Goal: Task Accomplishment & Management: Complete application form

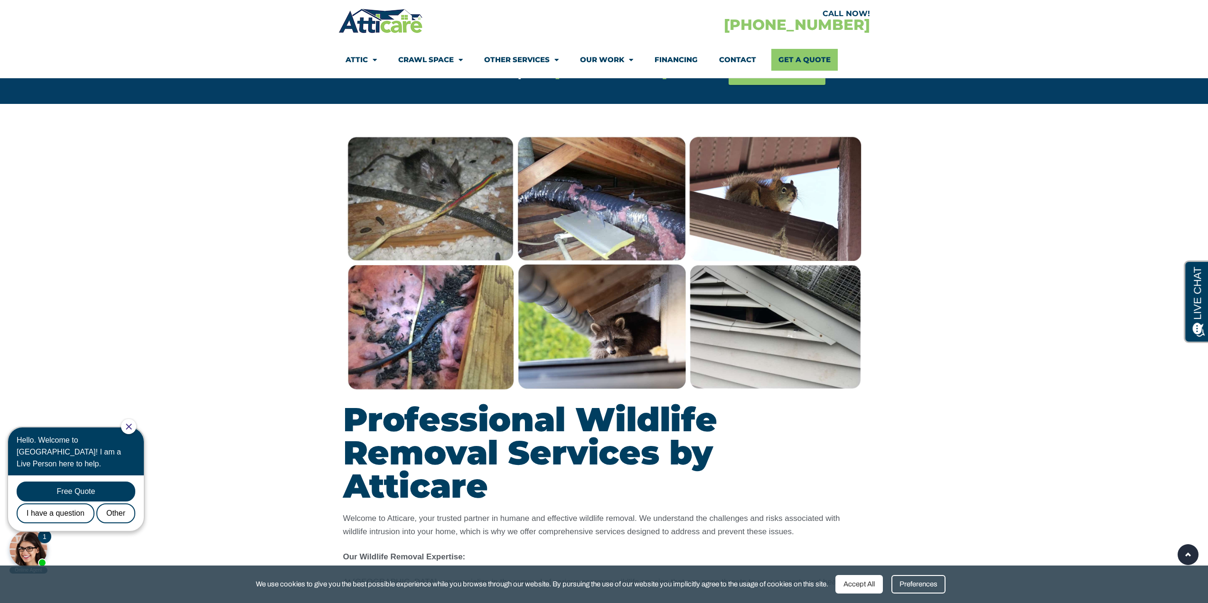
scroll to position [617, 0]
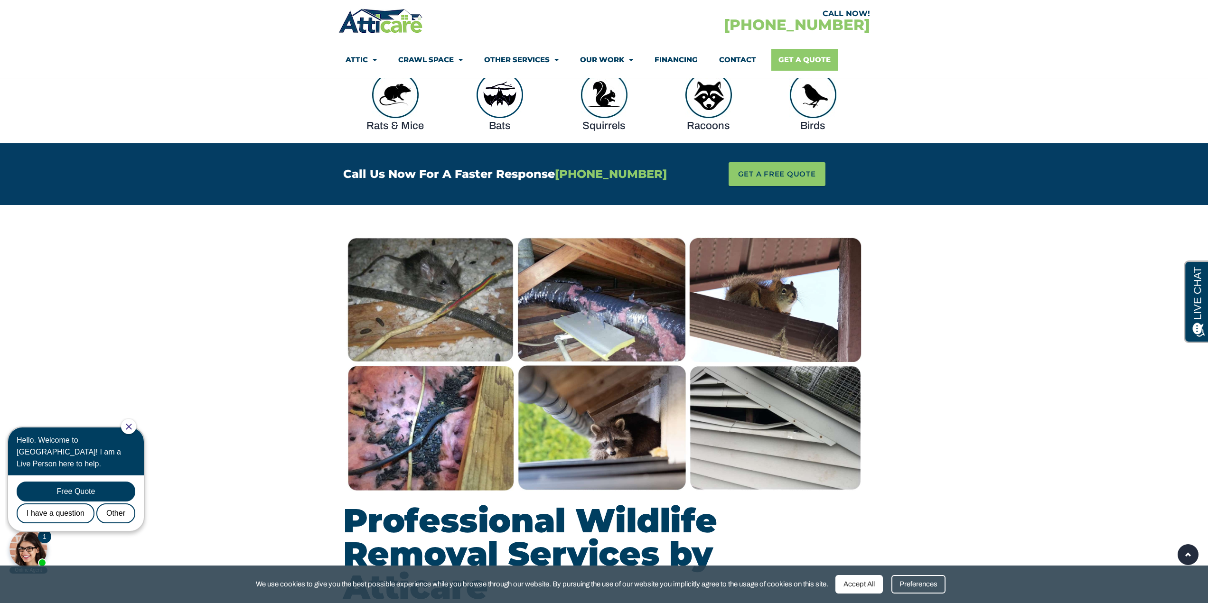
click at [805, 56] on link "Get A Quote" at bounding box center [804, 60] width 66 height 22
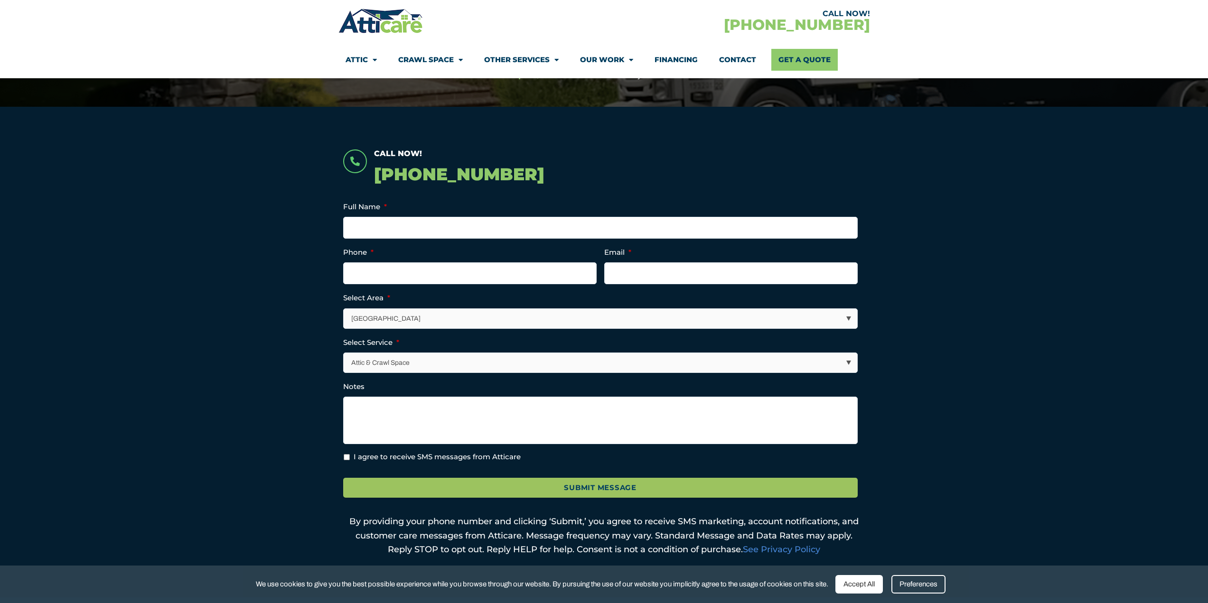
scroll to position [237, 0]
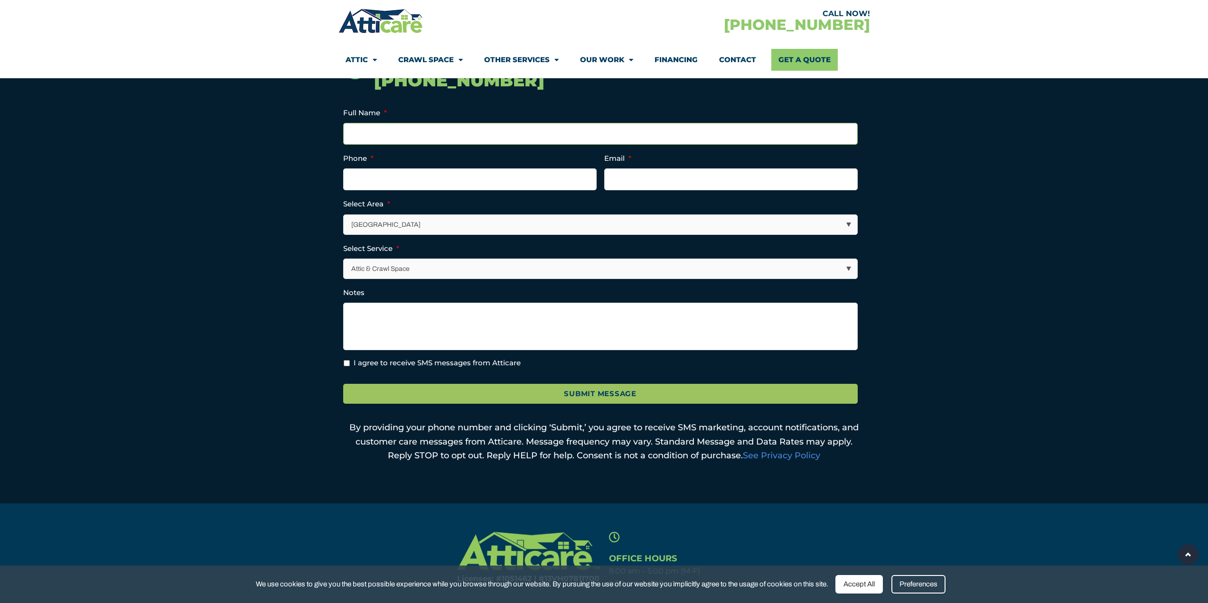
click at [407, 136] on input "Full Name *" at bounding box center [600, 134] width 514 height 22
type input "[PERSON_NAME]"
type input "7148786566"
type input "[PERSON_NAME][EMAIL_ADDRESS][DOMAIN_NAME]"
type input "[PHONE_NUMBER]"
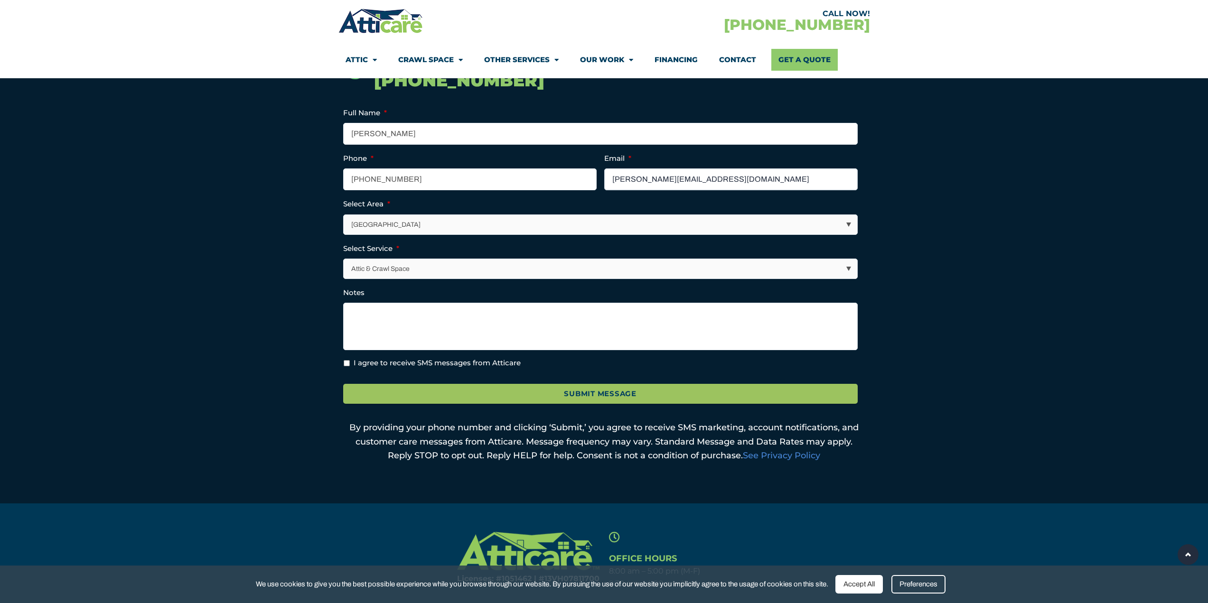
drag, startPoint x: 630, startPoint y: 182, endPoint x: 592, endPoint y: 183, distance: 38.5
click at [592, 183] on ul "X/Twitter This field is for validation purposes and should be left unchanged. F…" at bounding box center [604, 238] width 522 height 262
type input "l"
type input "[PERSON_NAME][EMAIL_ADDRESS][PERSON_NAME][DOMAIN_NAME]"
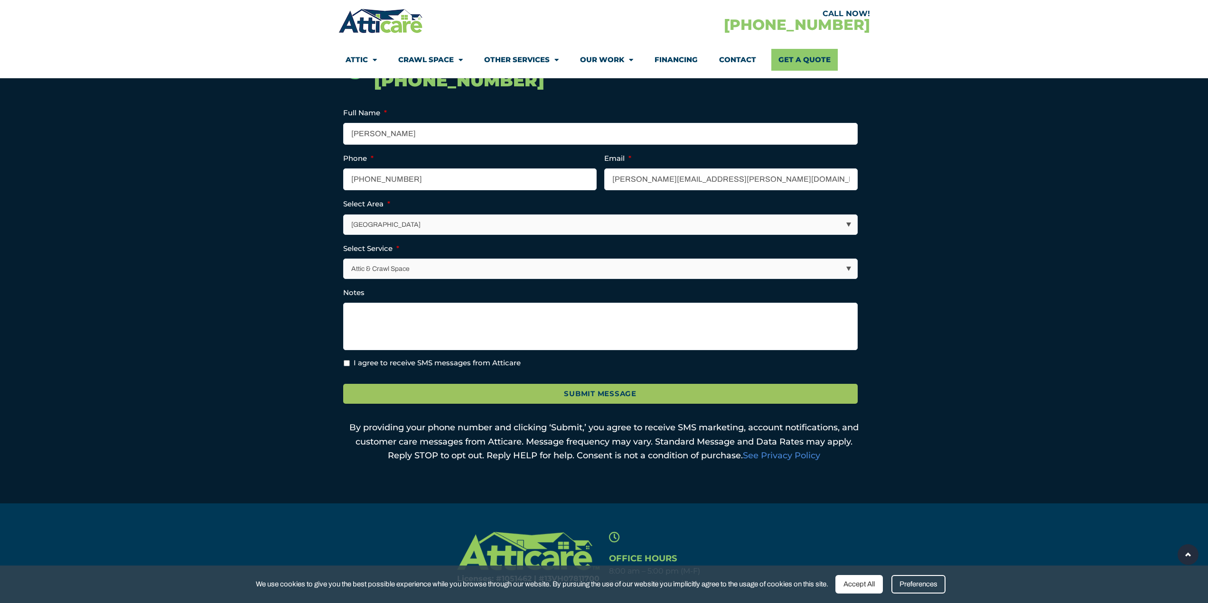
click at [374, 225] on select "[GEOGRAPHIC_DATA] [GEOGRAPHIC_DATA] [US_STATE] / [US_STATE] Area Other Areas" at bounding box center [600, 224] width 513 height 19
click at [344, 215] on select "[GEOGRAPHIC_DATA] [GEOGRAPHIC_DATA] [US_STATE] / [US_STATE] Area Other Areas" at bounding box center [600, 224] width 513 height 19
click at [386, 267] on select "Attic & Crawl Space Insulation Roofing Solar Energy Other Services" at bounding box center [600, 268] width 513 height 19
click at [370, 307] on textarea "Notes" at bounding box center [600, 326] width 514 height 47
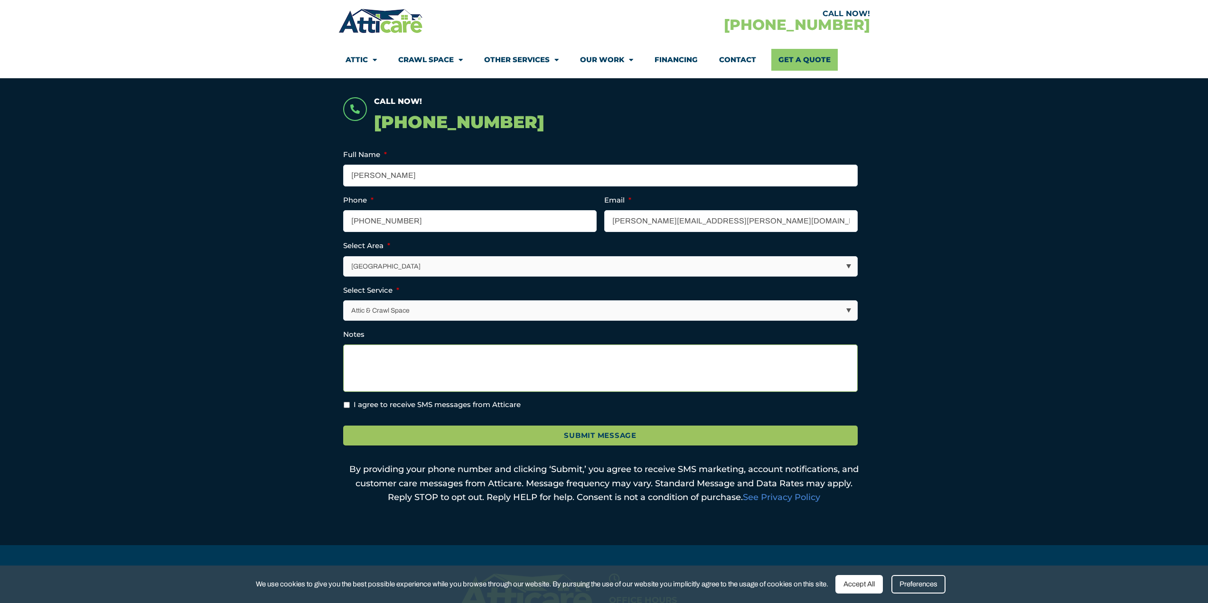
scroll to position [332, 0]
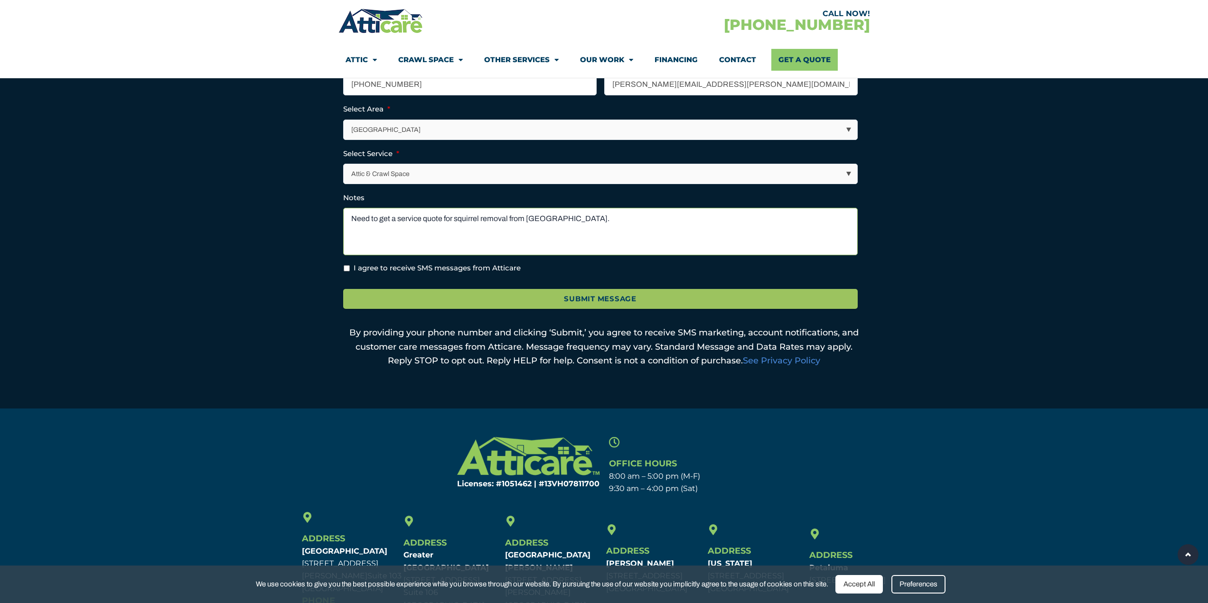
click at [548, 217] on textarea "Need to get a service quote for squirrel removal from attic." at bounding box center [600, 231] width 514 height 47
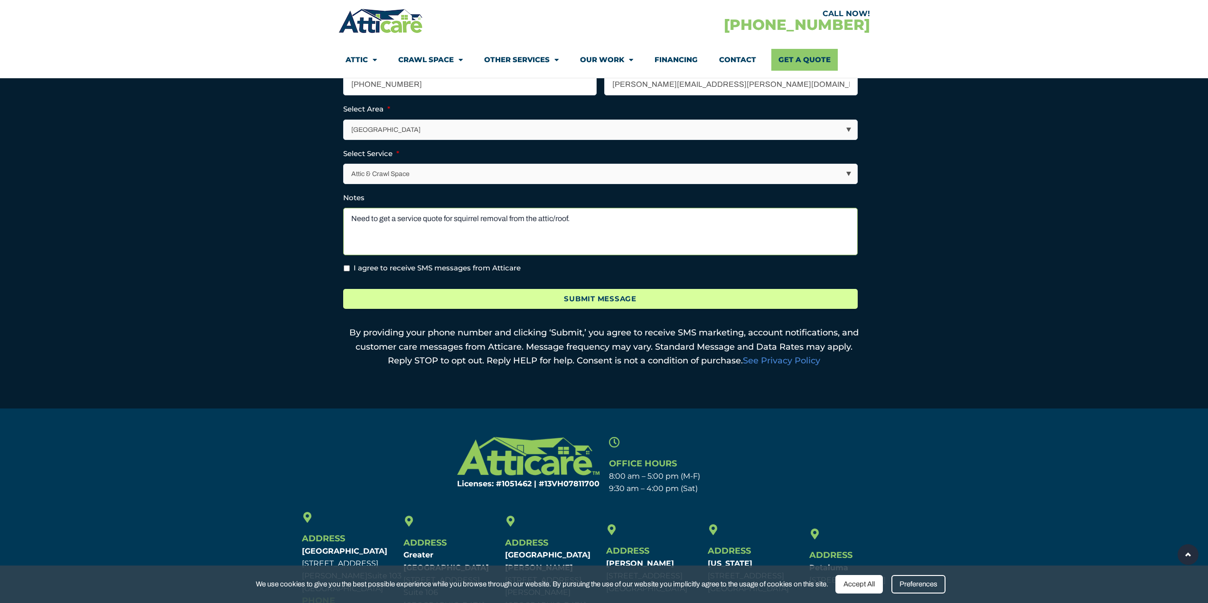
type textarea "Need to get a service quote for squirrel removal from the attic/roof."
click at [658, 299] on input "Submit Message" at bounding box center [600, 299] width 514 height 20
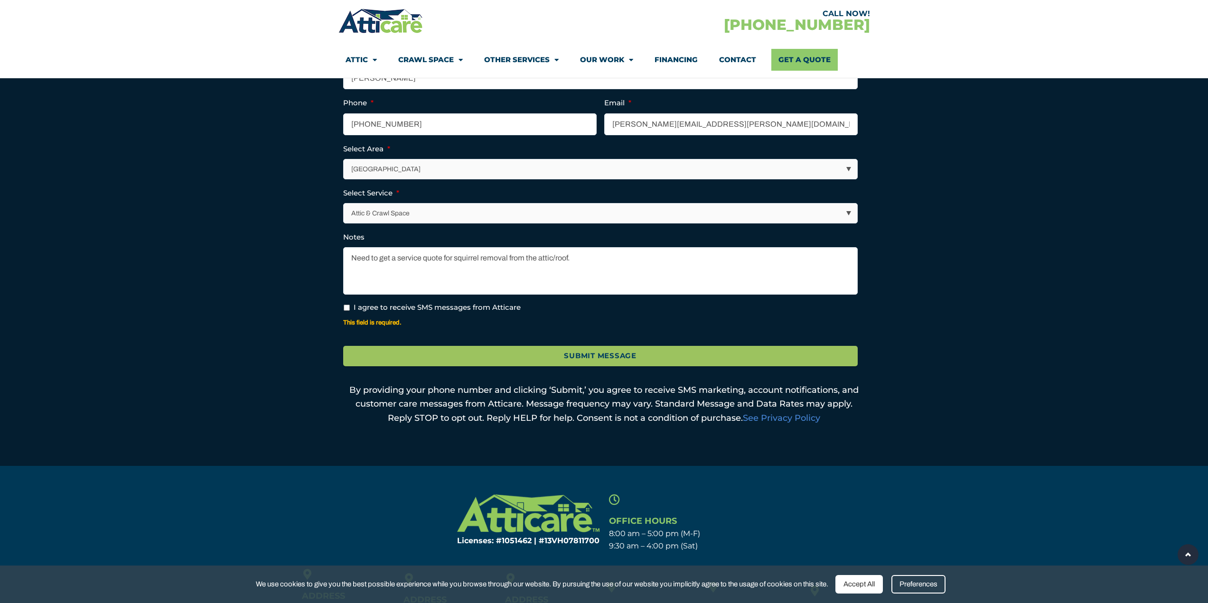
click at [347, 308] on input "I agree to receive SMS messages from Atticare" at bounding box center [347, 308] width 6 height 6
checkbox input "true"
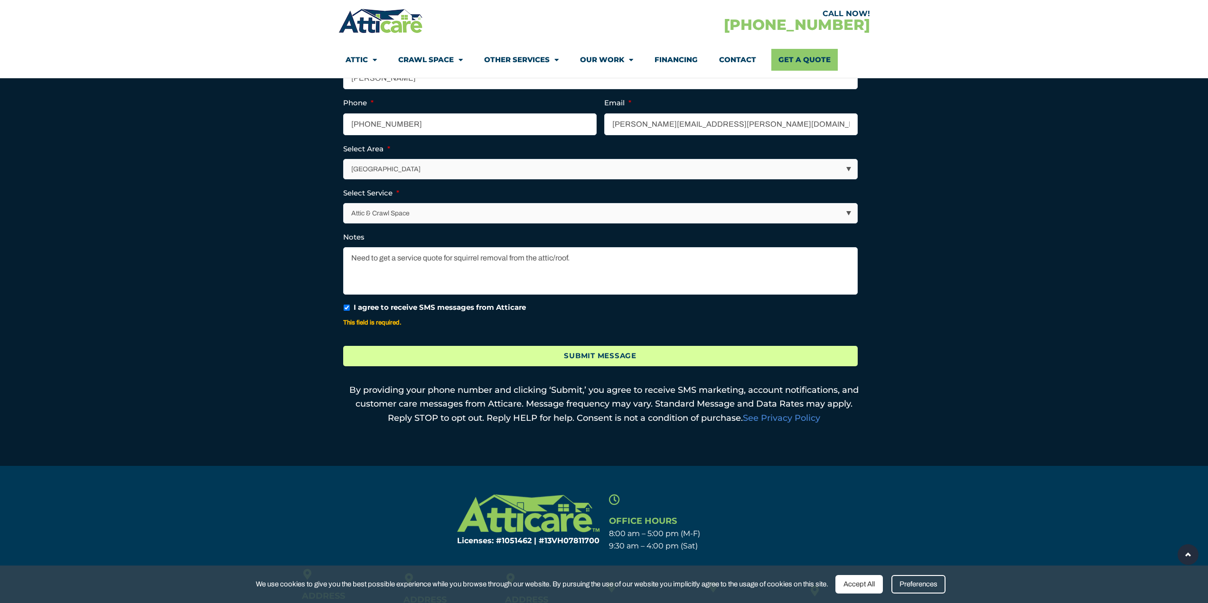
click at [415, 350] on input "Submit Message" at bounding box center [600, 356] width 514 height 20
click at [415, 354] on input "Submit Message" at bounding box center [600, 356] width 514 height 20
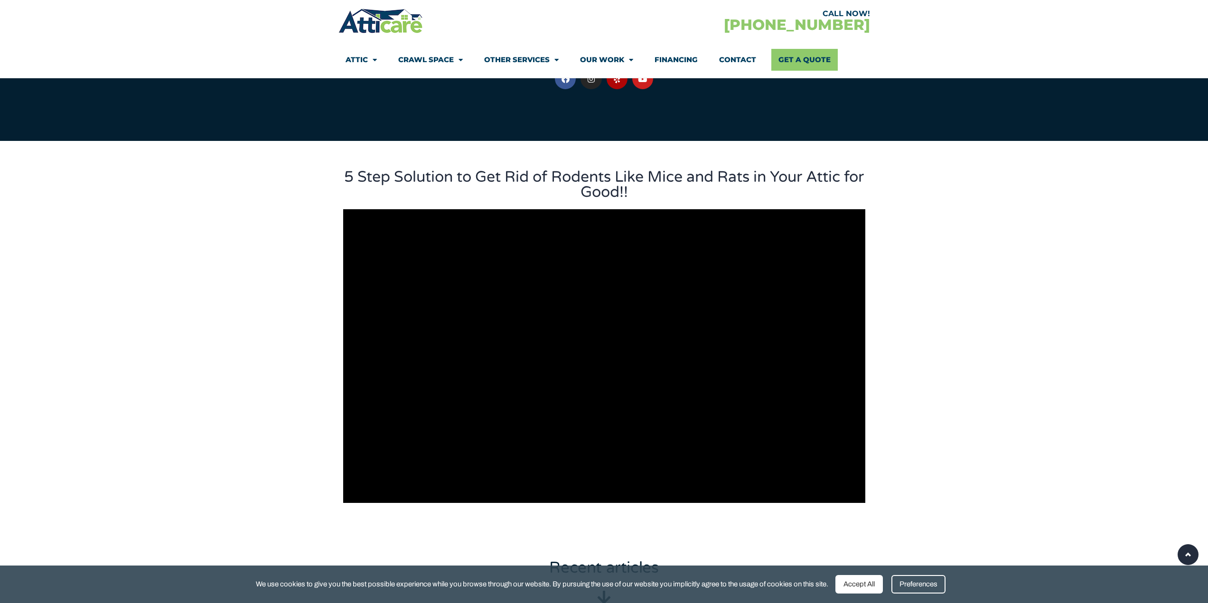
scroll to position [47, 0]
